Goal: Check status: Check status

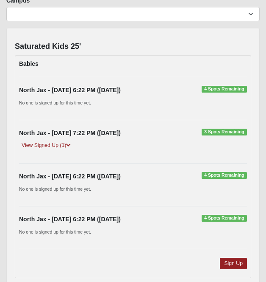
scroll to position [75, 0]
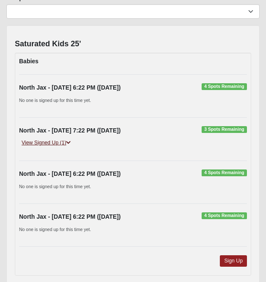
click at [59, 144] on link "View Signed Up (1)" at bounding box center [46, 142] width 54 height 9
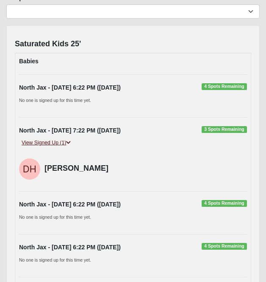
click at [59, 144] on link "View Signed Up (1)" at bounding box center [46, 142] width 54 height 9
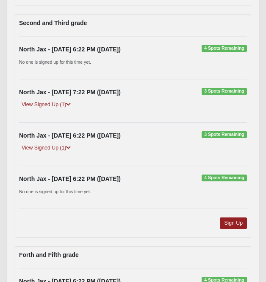
scroll to position [1269, 0]
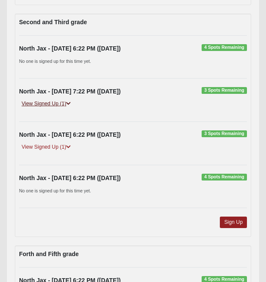
click at [46, 105] on link "View Signed Up (1)" at bounding box center [46, 103] width 54 height 9
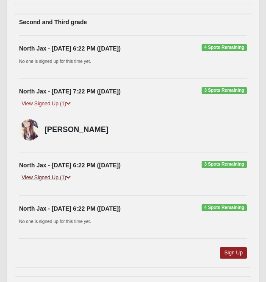
click at [48, 178] on link "View Signed Up (1)" at bounding box center [46, 177] width 54 height 9
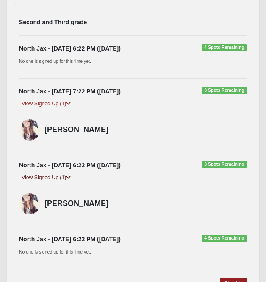
click at [48, 178] on link "View Signed Up (1)" at bounding box center [46, 177] width 54 height 9
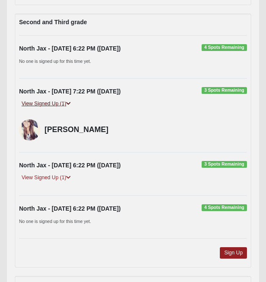
click at [54, 105] on link "View Signed Up (1)" at bounding box center [46, 103] width 54 height 9
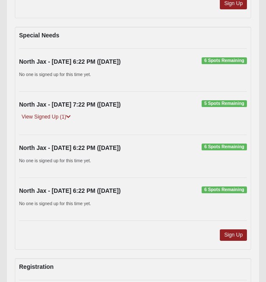
scroll to position [1721, 0]
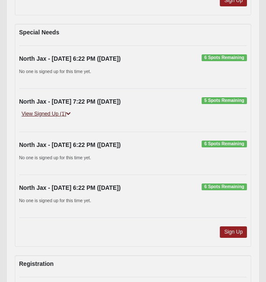
click at [71, 111] on icon at bounding box center [68, 113] width 5 height 5
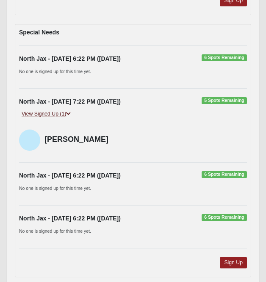
click at [71, 111] on icon at bounding box center [68, 113] width 5 height 5
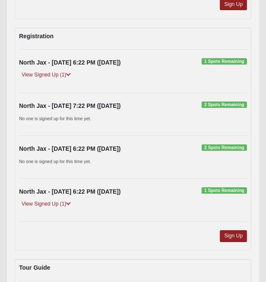
scroll to position [1945, 0]
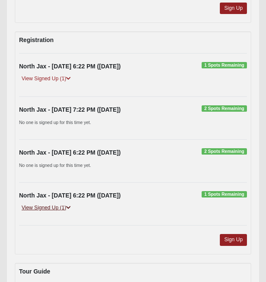
click at [61, 206] on link "View Signed Up (1)" at bounding box center [46, 207] width 54 height 9
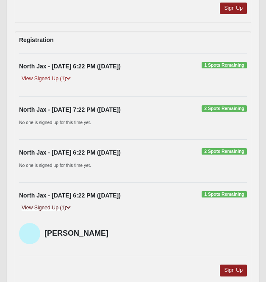
click at [61, 206] on link "View Signed Up (1)" at bounding box center [46, 207] width 54 height 9
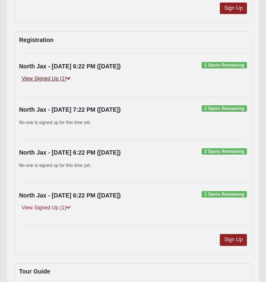
click at [70, 77] on icon at bounding box center [68, 78] width 5 height 5
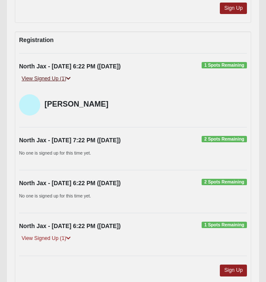
click at [70, 77] on icon at bounding box center [68, 78] width 5 height 5
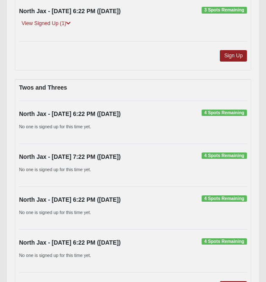
scroll to position [440, 0]
